Goal: Information Seeking & Learning: Learn about a topic

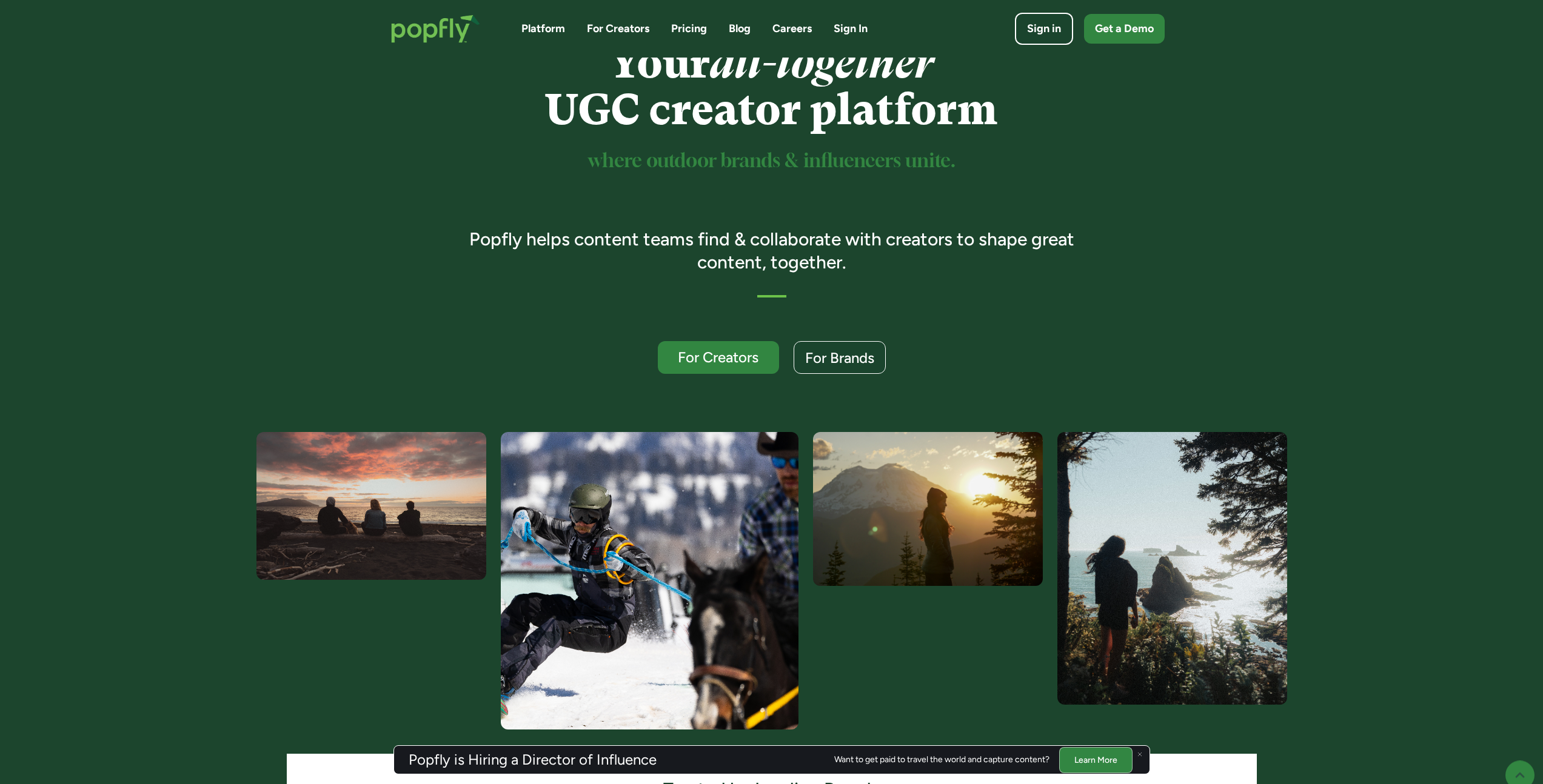
scroll to position [79, 0]
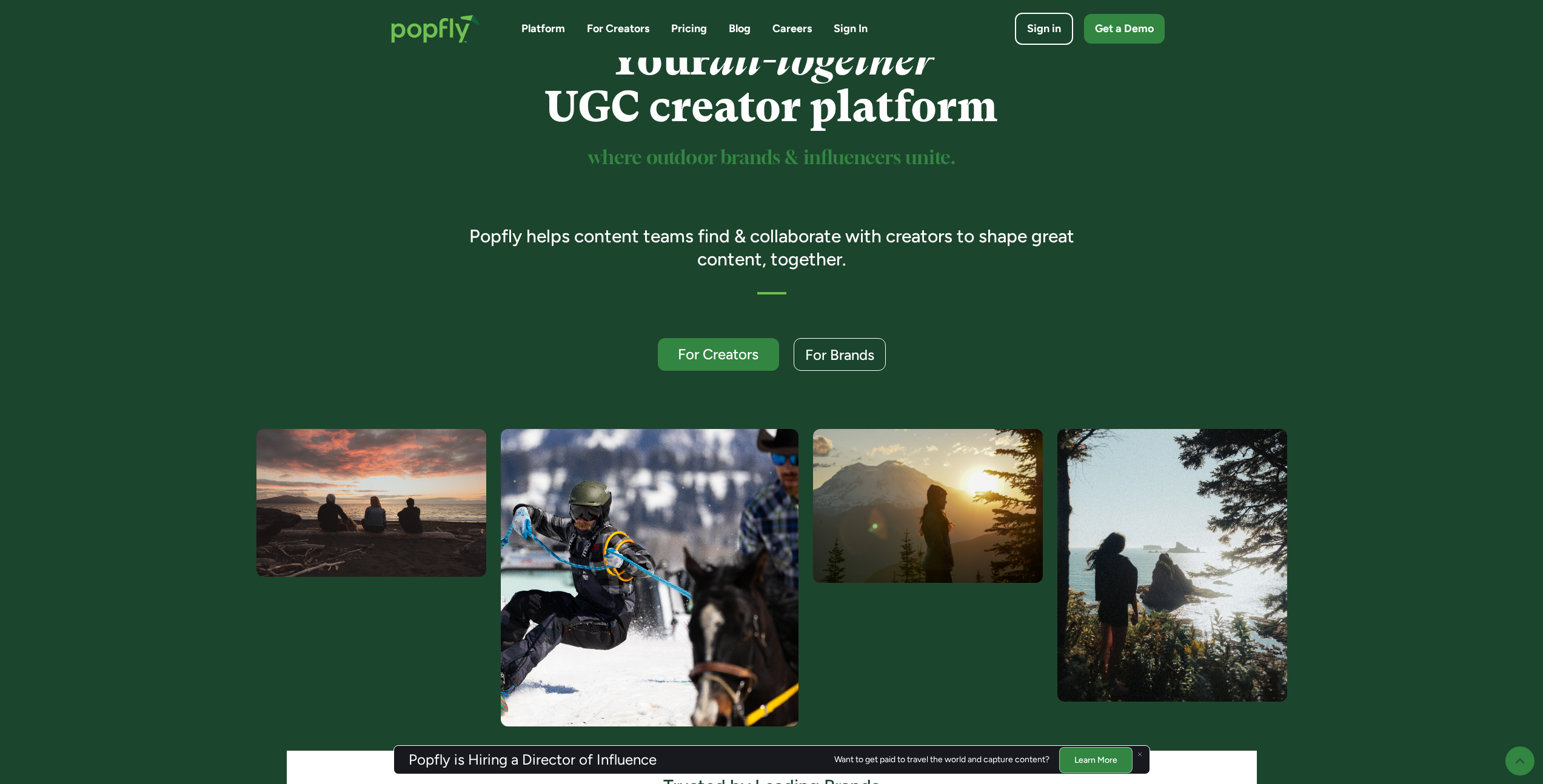
click at [620, 32] on link "For Creators" at bounding box center [618, 29] width 63 height 15
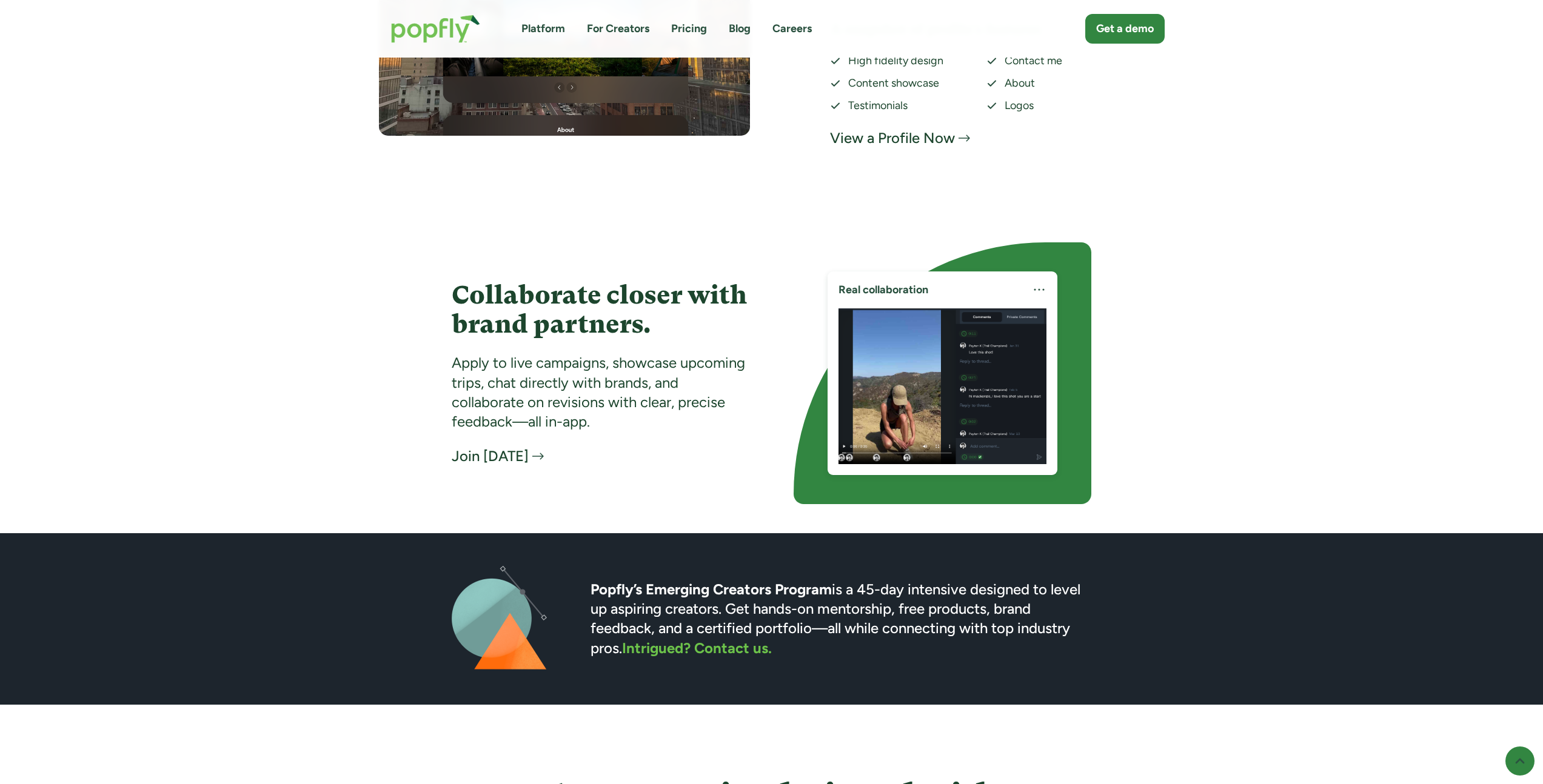
scroll to position [2670, 0]
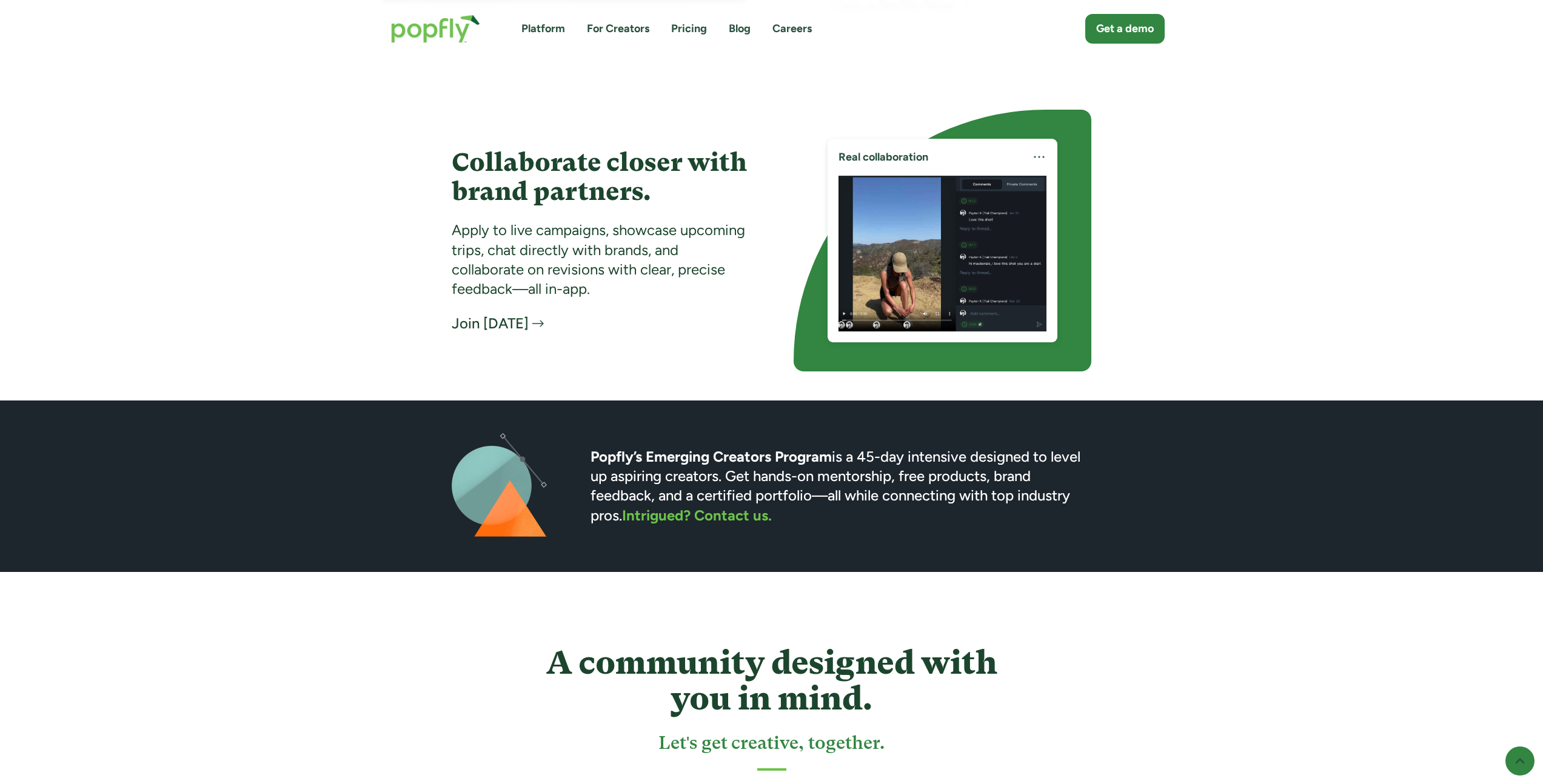
click at [918, 282] on img at bounding box center [942, 253] width 208 height 156
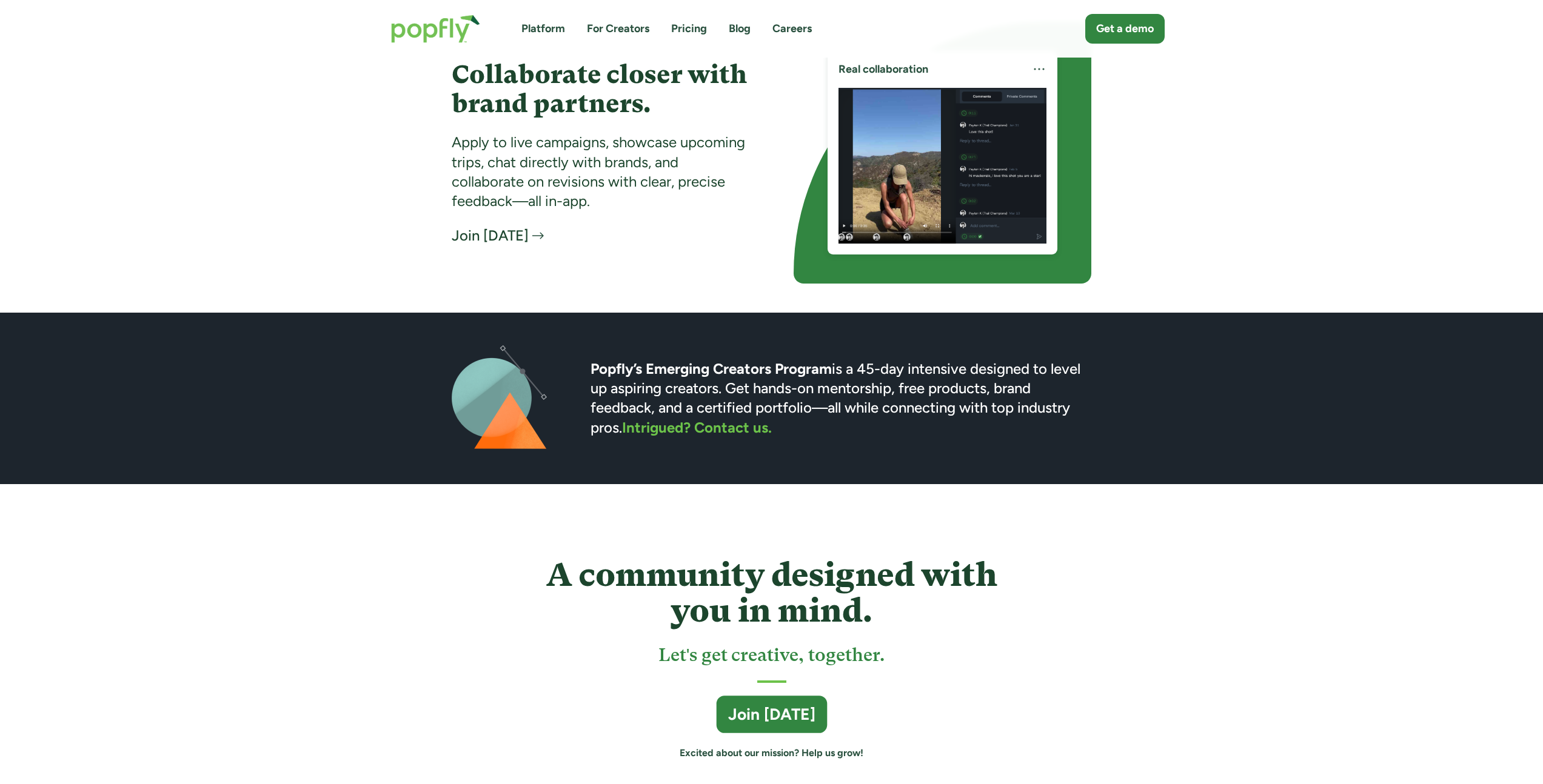
scroll to position [2611, 0]
